Goal: Task Accomplishment & Management: Use online tool/utility

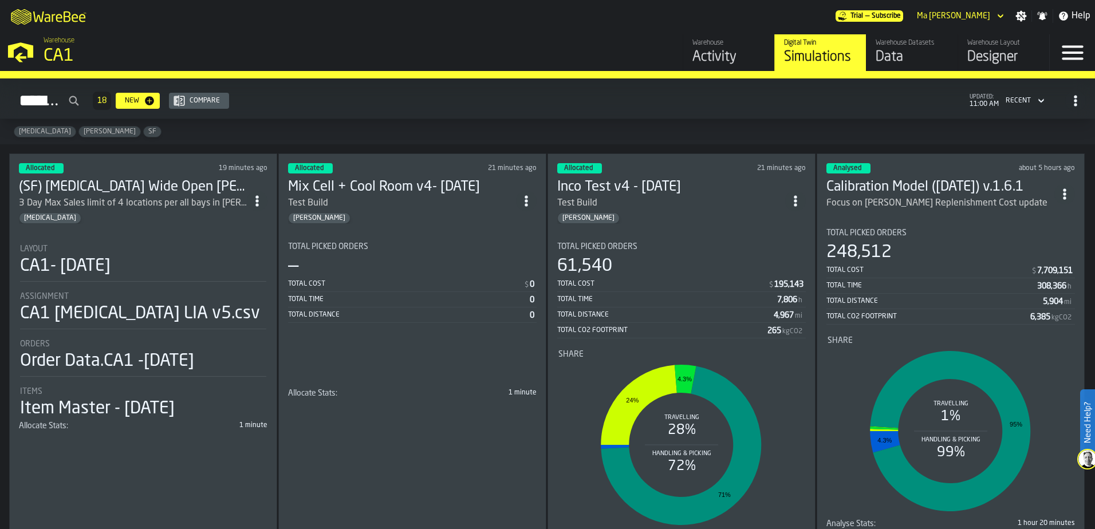
scroll to position [57, 0]
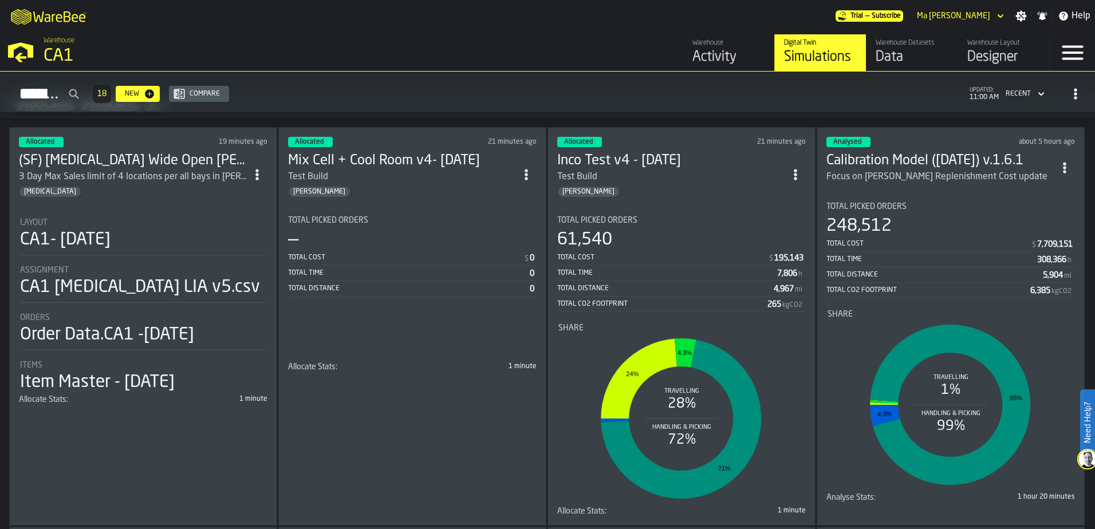
click at [642, 322] on li "Share Travelling 28% Handling & Picking 72% 24% 4.3% 71%" at bounding box center [681, 409] width 248 height 192
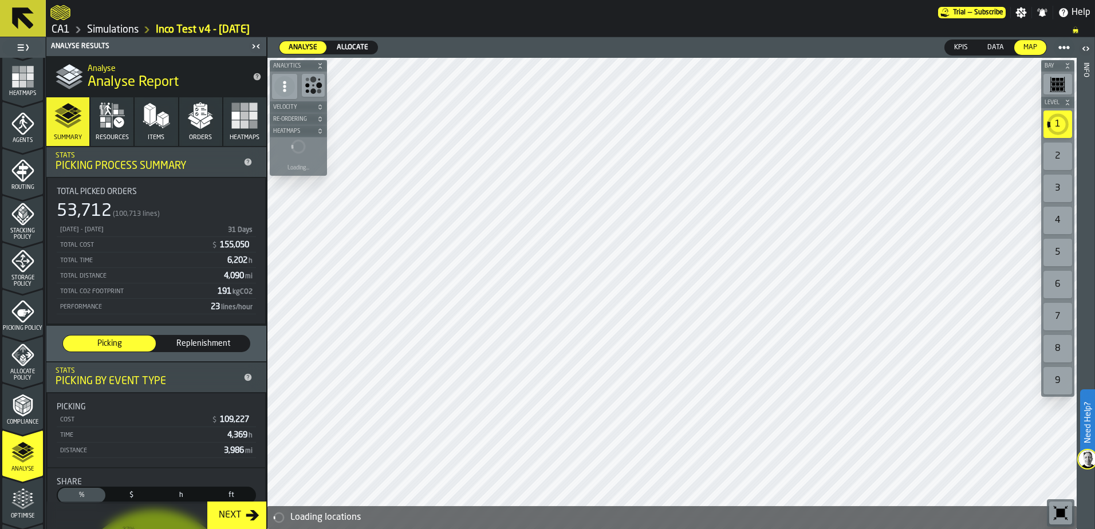
scroll to position [374, 0]
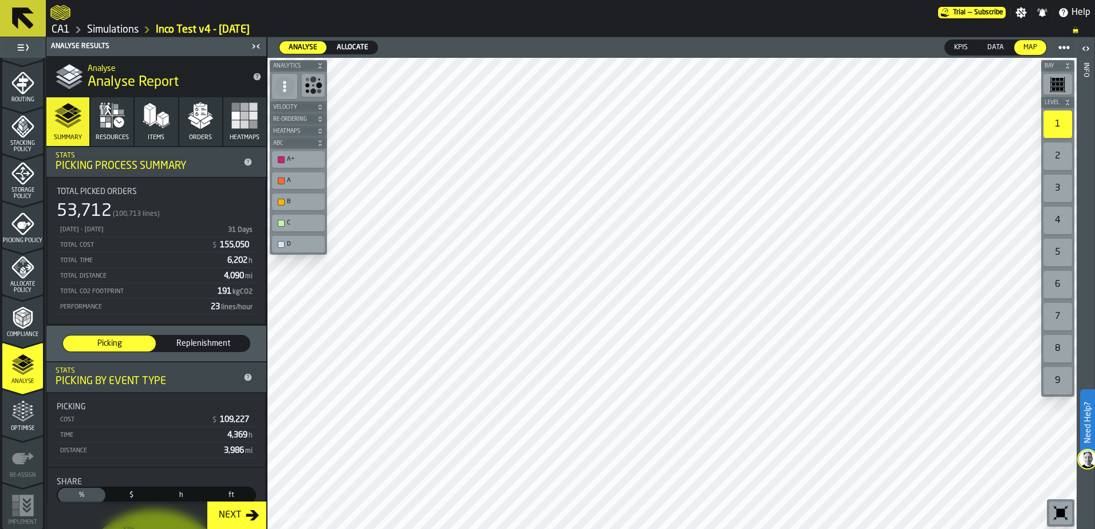
click at [21, 423] on icon "menu Optimise" at bounding box center [22, 411] width 23 height 23
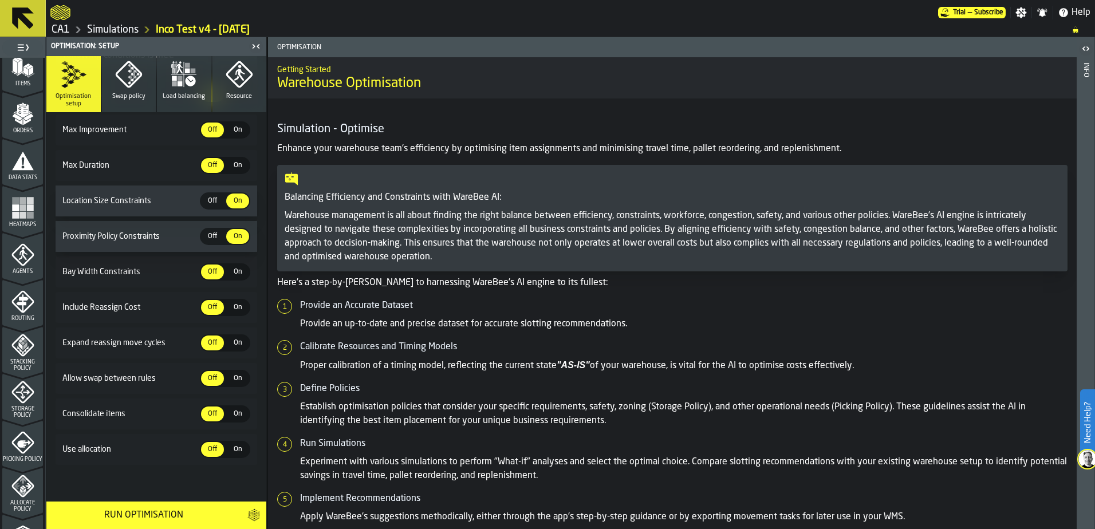
scroll to position [0, 0]
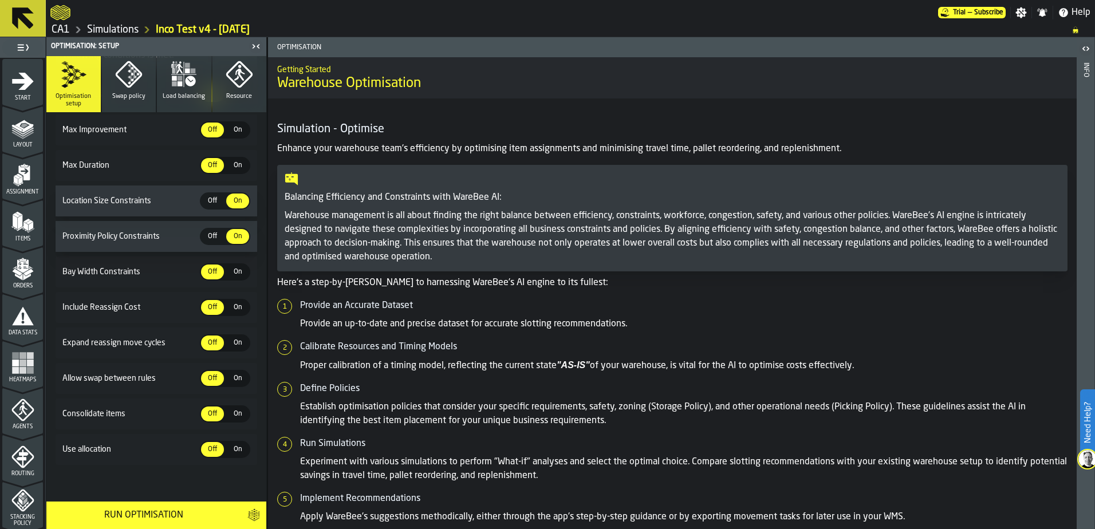
click at [126, 26] on link "Simulations" at bounding box center [113, 29] width 52 height 13
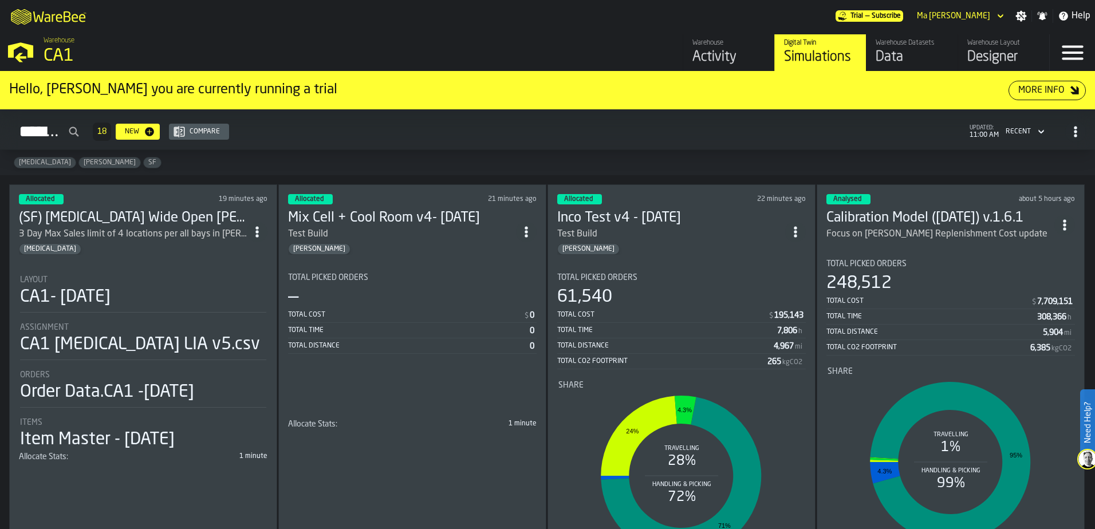
scroll to position [57, 0]
